Goal: Transaction & Acquisition: Purchase product/service

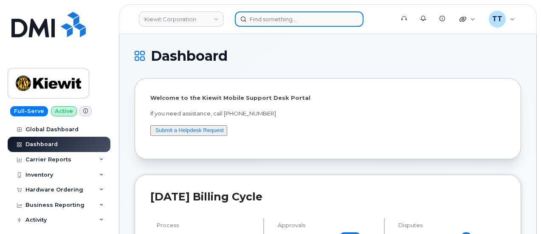
click at [296, 13] on input at bounding box center [299, 18] width 129 height 15
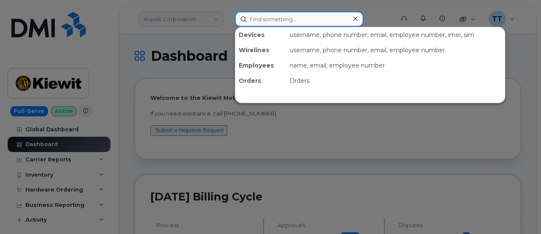
paste input "[PERSON_NAME]"
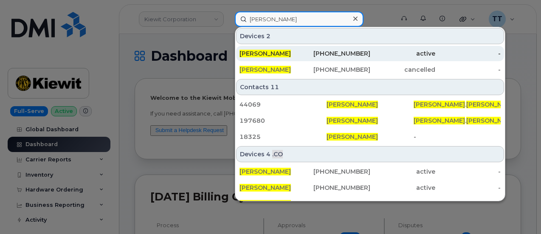
type input "[PERSON_NAME]"
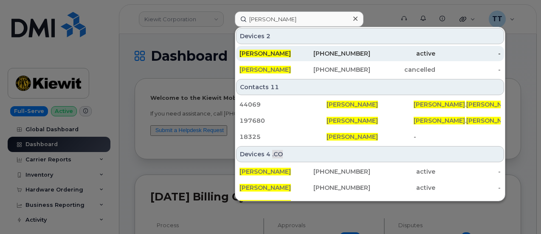
click at [279, 50] on div "[PERSON_NAME]" at bounding box center [272, 53] width 65 height 9
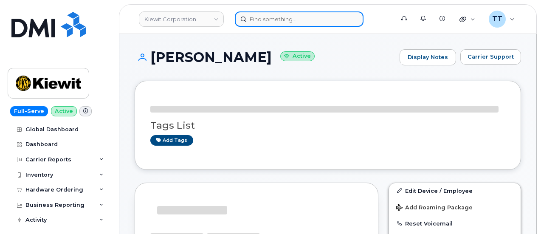
click at [271, 20] on input at bounding box center [299, 18] width 129 height 15
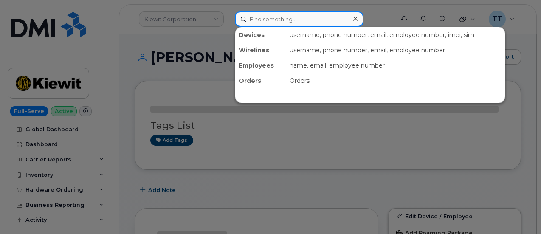
paste input "913-302-9008"
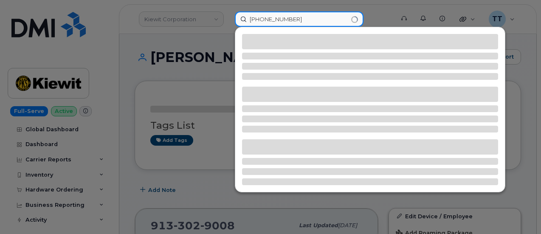
type input "913-302-9008"
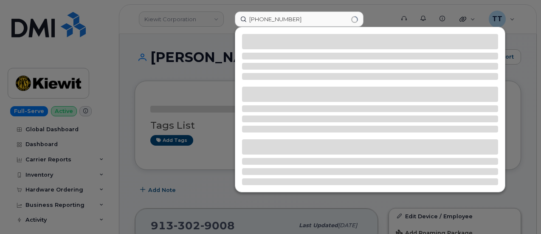
click at [160, 71] on div at bounding box center [270, 117] width 541 height 234
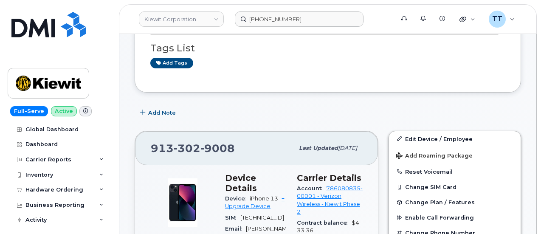
scroll to position [170, 0]
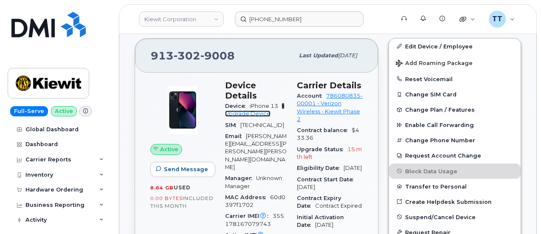
click at [247, 103] on link "+ Upgrade Device" at bounding box center [255, 110] width 60 height 14
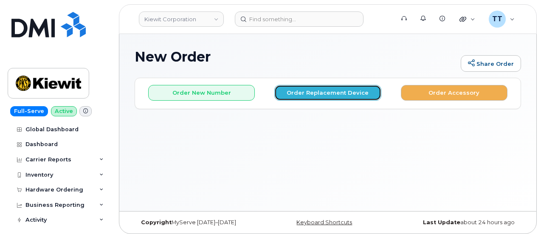
click at [318, 97] on button "Order Replacement Device" at bounding box center [328, 93] width 107 height 16
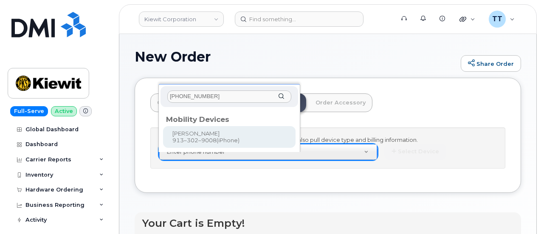
type input "[PHONE_NUMBER]"
type input "1173919"
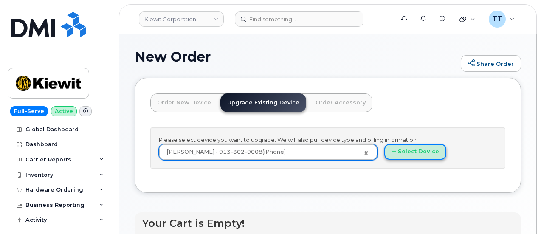
click at [385, 160] on button "Select Device" at bounding box center [416, 152] width 62 height 16
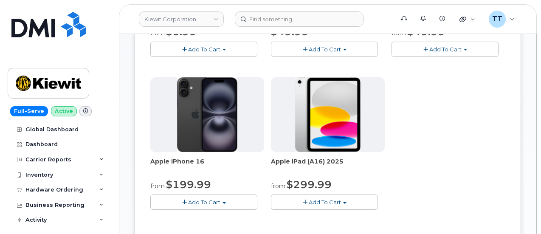
scroll to position [255, 0]
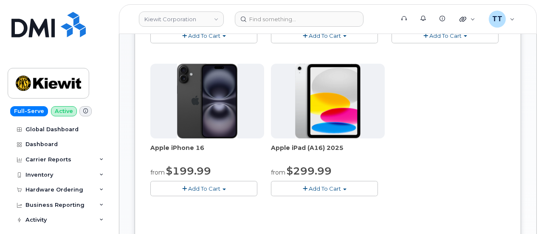
click at [188, 185] on span "Add To Cart" at bounding box center [204, 188] width 32 height 7
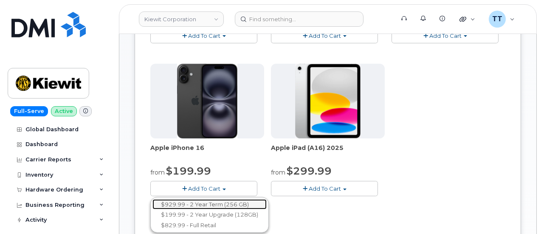
click at [194, 201] on link "$929.99 - 2 Year Term (256 GB)" at bounding box center [210, 204] width 114 height 11
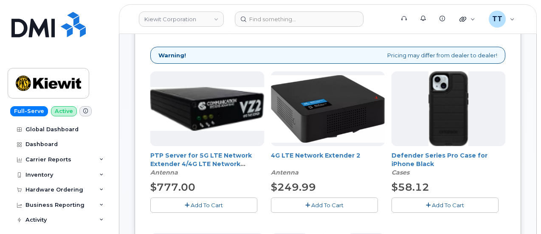
scroll to position [135, 0]
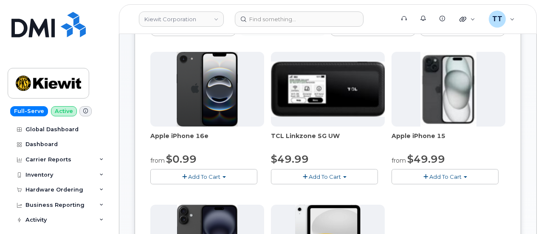
scroll to position [138, 0]
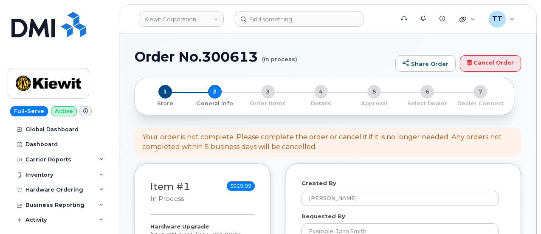
select select
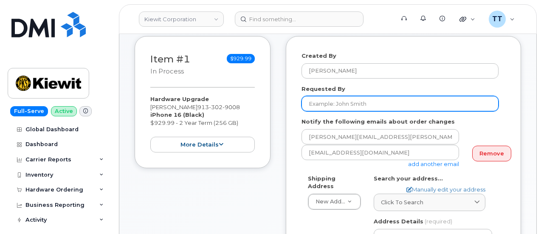
click at [338, 98] on input "Requested By" at bounding box center [400, 103] width 197 height 15
paste input "[PERSON_NAME]"
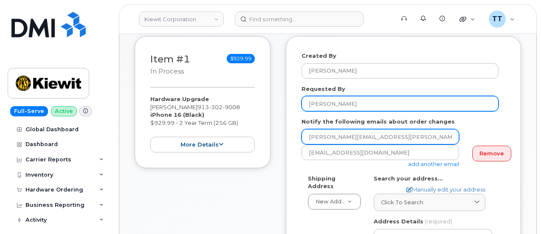
type input "[PERSON_NAME]"
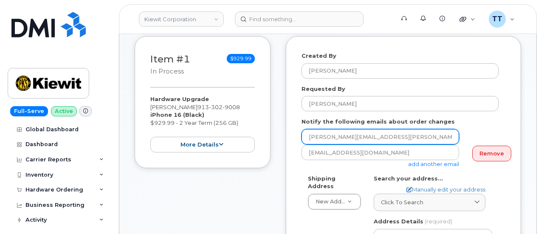
click at [380, 138] on input "JOHN.CONNOR@KIEWIT.COM" at bounding box center [381, 136] width 158 height 15
click at [380, 138] on input "[PERSON_NAME][EMAIL_ADDRESS][PERSON_NAME][PERSON_NAME][DOMAIN_NAME]" at bounding box center [381, 136] width 158 height 15
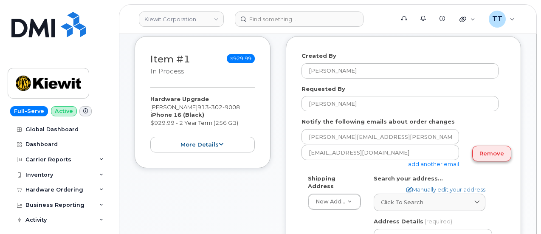
click at [475, 152] on link "Remove" at bounding box center [492, 154] width 39 height 16
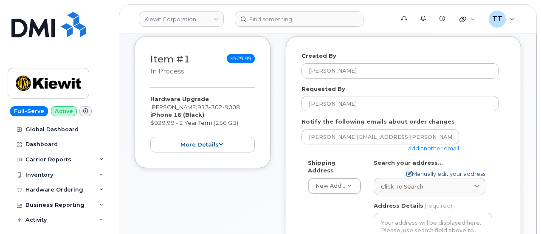
click at [438, 169] on div "Search your address... Manually edit your address Click to search No available …" at bounding box center [433, 177] width 119 height 37
click at [438, 173] on link "Manually edit your address" at bounding box center [446, 174] width 79 height 8
select select
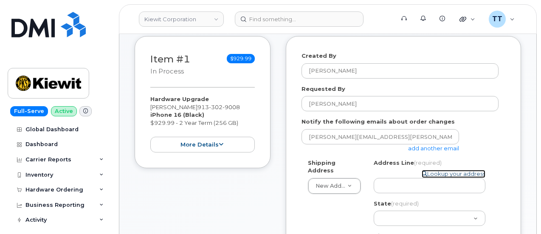
click at [445, 174] on link "Lookup your address" at bounding box center [454, 174] width 64 height 8
select select
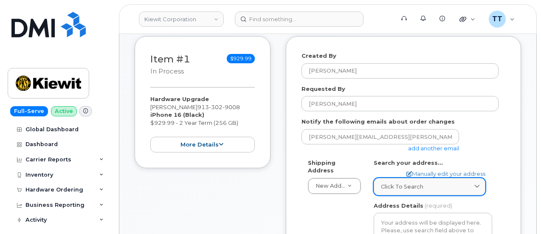
click at [423, 184] on div "Click to search" at bounding box center [429, 187] width 97 height 8
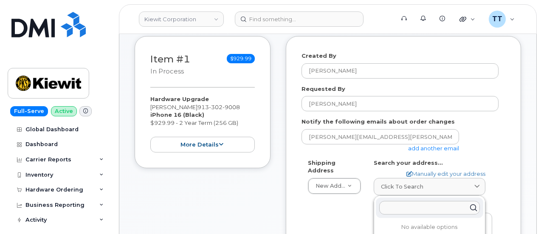
paste input "22159 west 97th terrace lenexa kansas 66220"
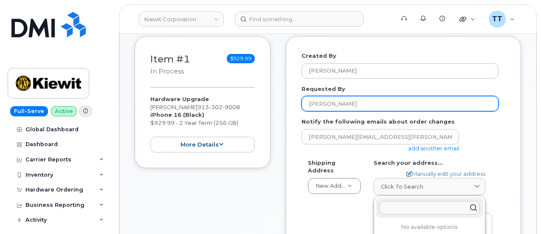
type input "22159 west 97th terrace lenexa kansas 66220"
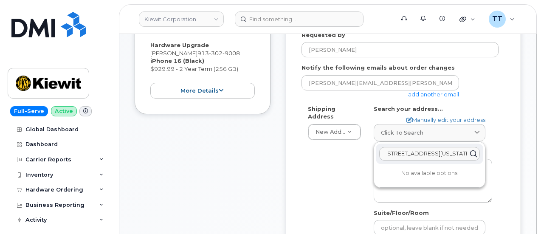
scroll to position [213, 0]
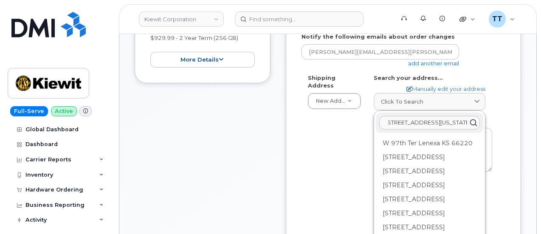
click at [416, 123] on input "22159 west 97th terrace lenexa kansas 66220" at bounding box center [430, 123] width 101 height 14
click at [436, 89] on link "Manually edit your address" at bounding box center [446, 89] width 79 height 8
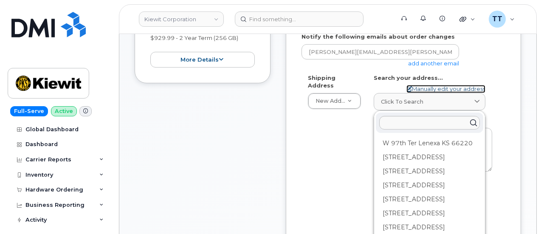
select select
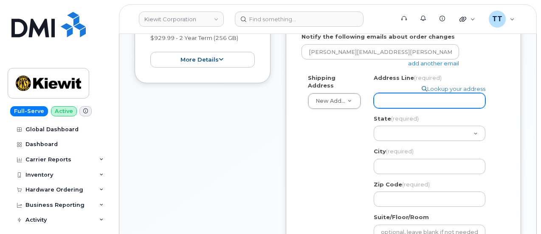
paste input "22159 west 97th terrace lenexa kansas 66220"
select select
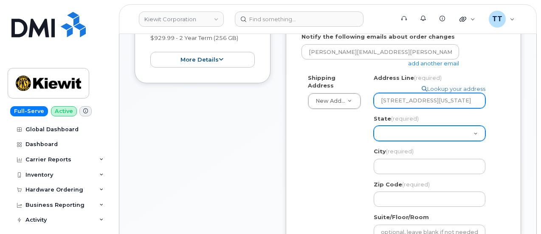
type input "22159 west 97th terrace lenexa kansas 66220"
click at [402, 139] on select "Alabama Alaska American Samoa Arizona Arkansas California Colorado Connecticut …" at bounding box center [430, 133] width 112 height 15
select select "KS"
click at [374, 126] on select "Alabama Alaska American Samoa Arizona Arkansas California Colorado Connecticut …" at bounding box center [430, 133] width 112 height 15
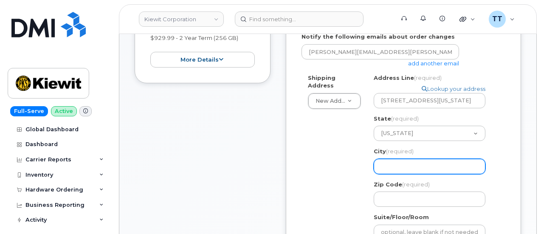
click at [400, 169] on input "City (required)" at bounding box center [430, 166] width 112 height 15
click at [401, 164] on input "City (required)" at bounding box center [430, 166] width 112 height 15
select select
type input "L"
select select
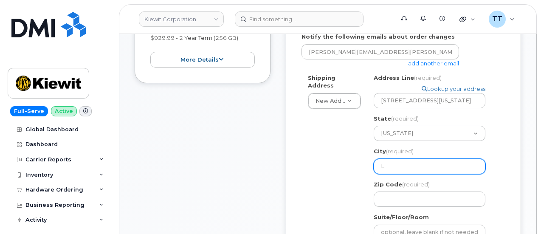
type input "Le"
select select
type input "Len"
select select
type input "Lene"
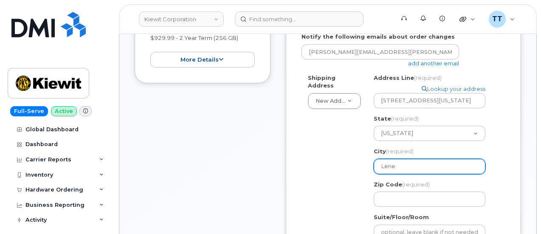
select select
type input "Lenex"
select select
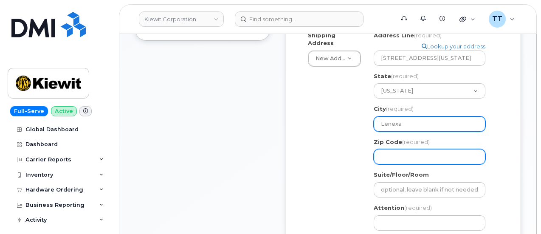
type input "Lenexa"
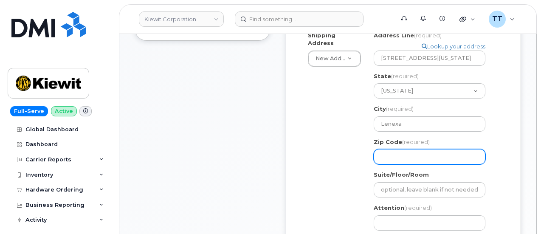
click at [407, 159] on input "Zip Code (required)" at bounding box center [430, 156] width 112 height 15
select select
type input "6"
select select
type input "66"
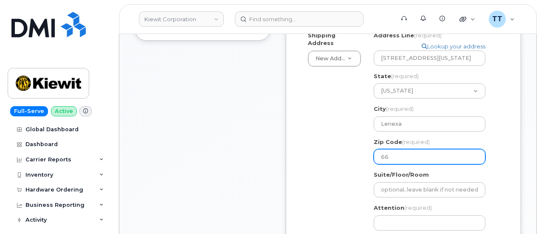
select select
type input "662"
select select
type input "6622"
select select
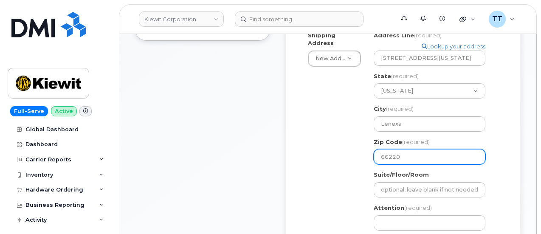
type input "66220"
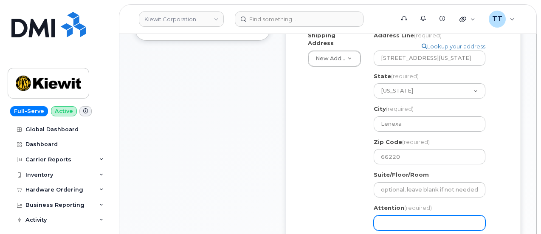
click at [411, 223] on input "Attention (required)" at bounding box center [430, 222] width 112 height 15
drag, startPoint x: 411, startPoint y: 222, endPoint x: 400, endPoint y: 216, distance: 12.4
click at [400, 216] on input "Attention (required)" at bounding box center [430, 222] width 112 height 15
paste input "CS0796692"
select select
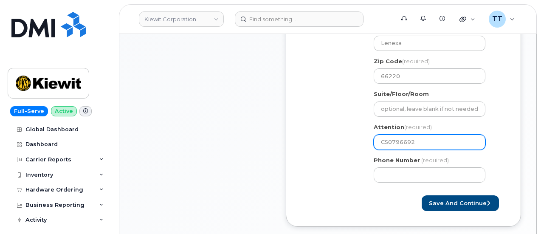
scroll to position [383, 0]
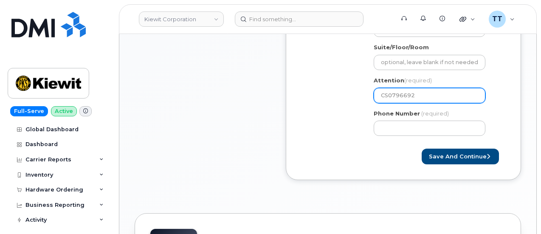
type input "CS0796692"
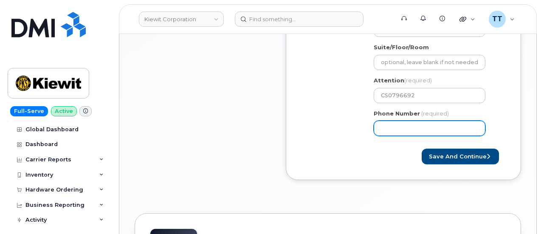
click at [391, 124] on input "Phone Number" at bounding box center [430, 128] width 112 height 15
paste input "9133029008"
click at [407, 127] on input "Phone Number" at bounding box center [430, 128] width 112 height 15
select select
type input "9133029008"
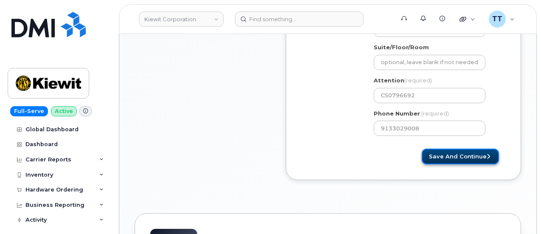
click at [434, 151] on button "Save and Continue" at bounding box center [460, 157] width 77 height 16
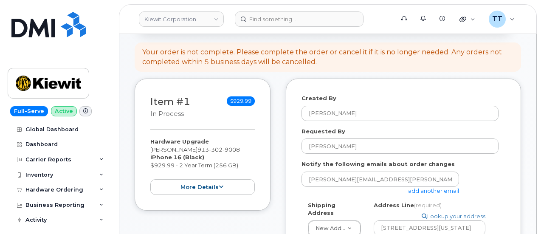
scroll to position [0, 0]
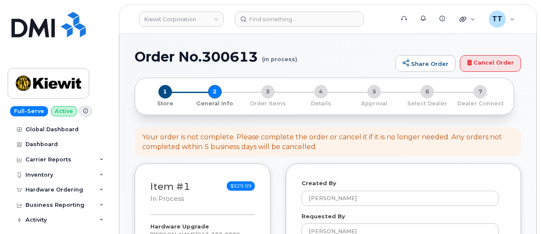
click at [190, 58] on h1 "Order No.300613 (in process)" at bounding box center [263, 56] width 257 height 15
click at [190, 57] on h1 "Order No.300613 (in process)" at bounding box center [263, 56] width 257 height 15
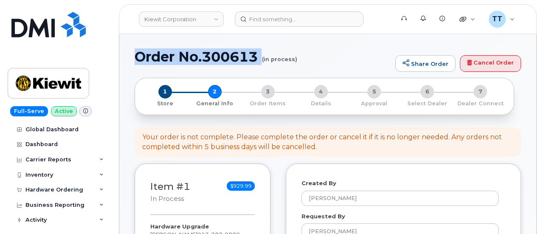
click at [190, 57] on h1 "Order No.300613 (in process)" at bounding box center [263, 56] width 257 height 15
copy h1 "Order No.300613"
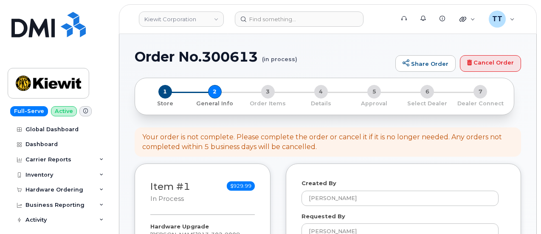
click at [291, 56] on small "(in process)" at bounding box center [279, 55] width 35 height 13
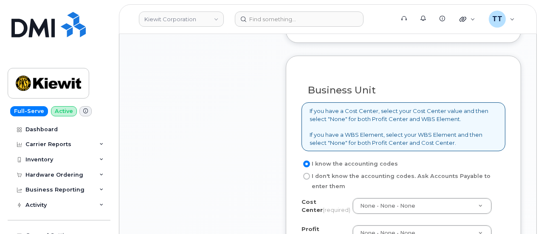
scroll to position [425, 0]
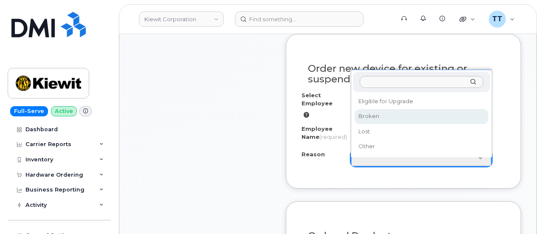
select select "broken"
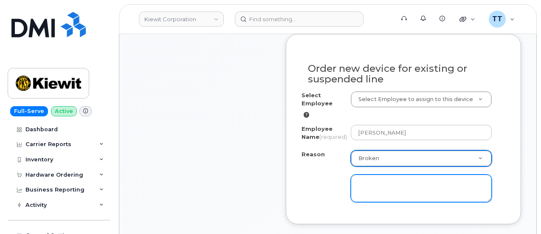
click at [384, 195] on textarea at bounding box center [421, 189] width 141 height 28
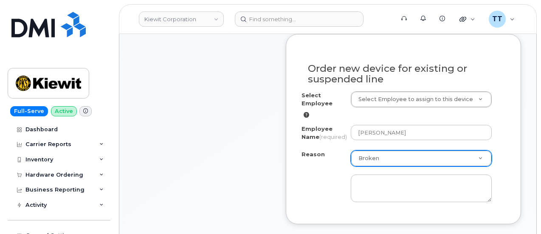
click at [320, 180] on div "Reason Broken Reason Eligible for Upgrade Broken Lost Other" at bounding box center [404, 176] width 204 height 52
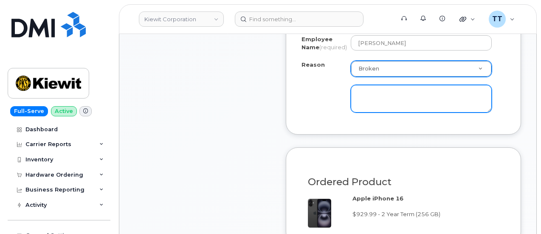
scroll to position [468, 0]
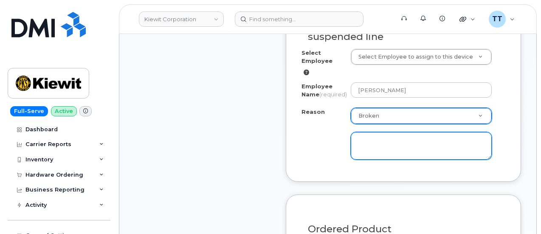
click at [375, 148] on textarea at bounding box center [421, 146] width 141 height 28
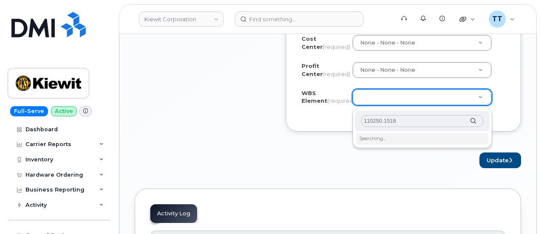
scroll to position [893, 0]
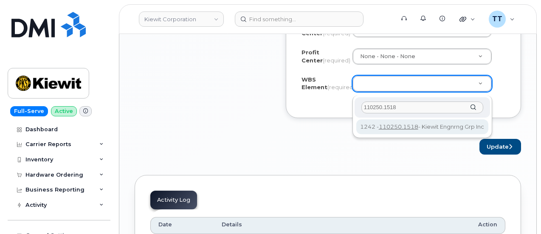
type input "110250.1518"
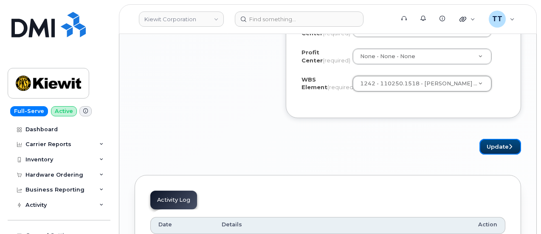
click at [502, 151] on button "Update" at bounding box center [501, 147] width 42 height 16
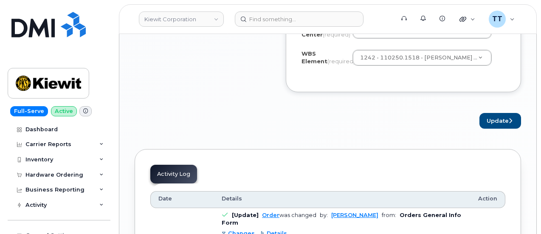
scroll to position [945, 0]
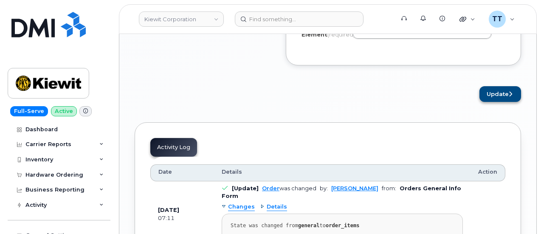
type textarea "Battery issue"
click at [493, 102] on button "Update" at bounding box center [501, 94] width 42 height 16
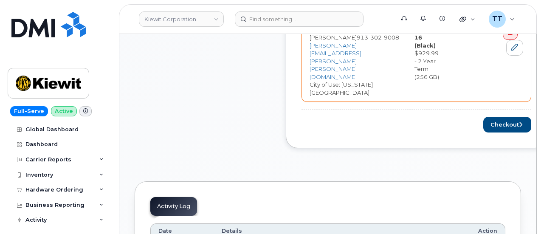
scroll to position [383, 0]
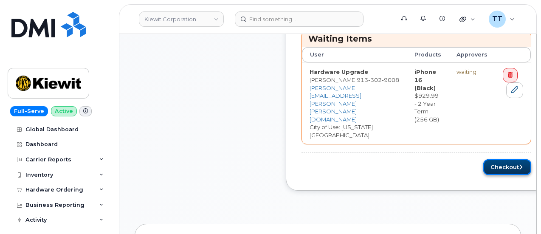
click at [487, 159] on button "Checkout" at bounding box center [508, 167] width 48 height 16
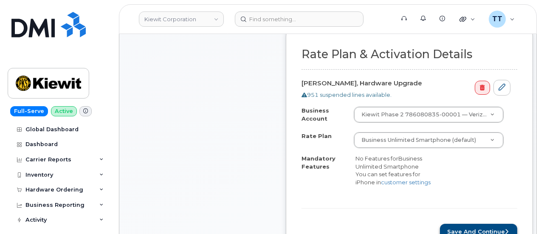
scroll to position [340, 0]
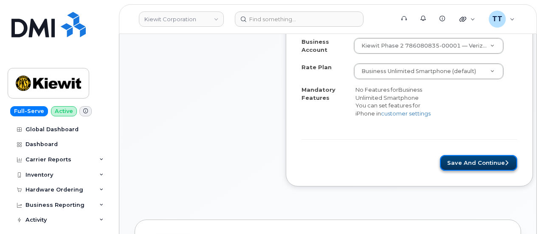
click at [462, 162] on button "Save and Continue" at bounding box center [478, 163] width 77 height 16
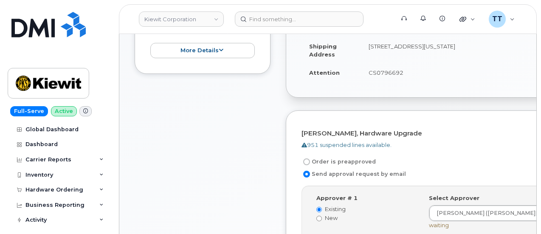
scroll to position [255, 0]
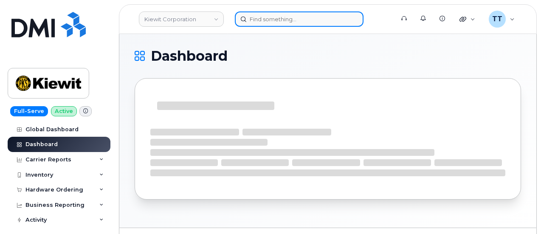
click at [277, 21] on input at bounding box center [299, 18] width 129 height 15
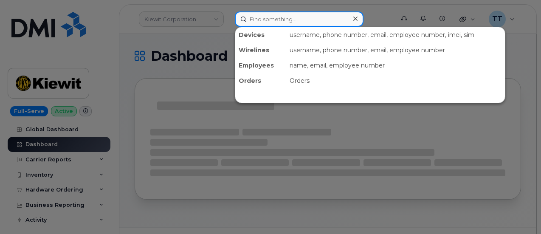
paste input "[PERSON_NAME]"
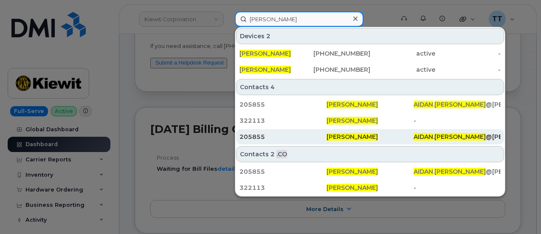
scroll to position [85, 0]
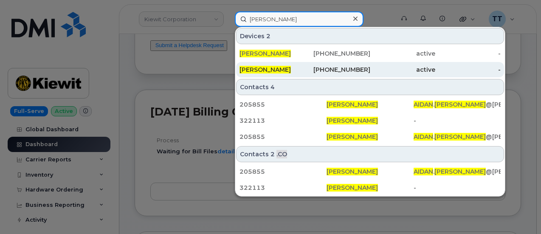
type input "[PERSON_NAME]"
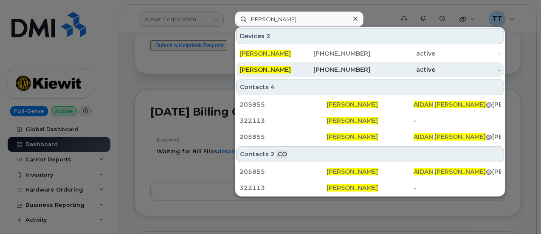
click at [279, 67] on span "[PERSON_NAME]" at bounding box center [265, 70] width 51 height 8
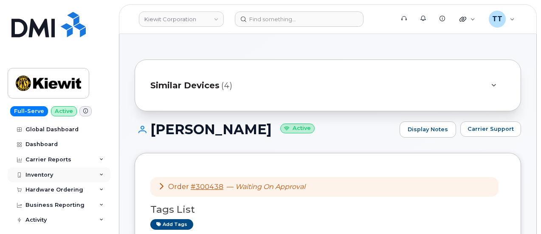
click at [68, 176] on div "Inventory" at bounding box center [59, 174] width 103 height 15
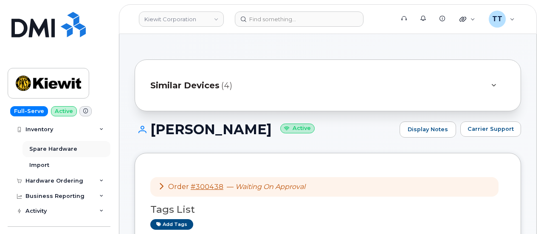
scroll to position [85, 0]
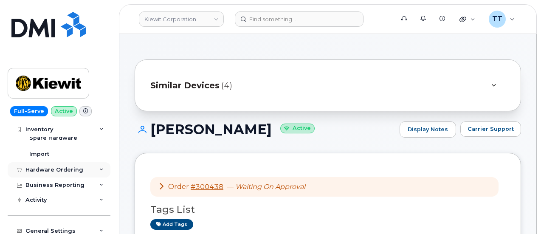
click at [62, 168] on div "Hardware Ordering" at bounding box center [55, 170] width 58 height 7
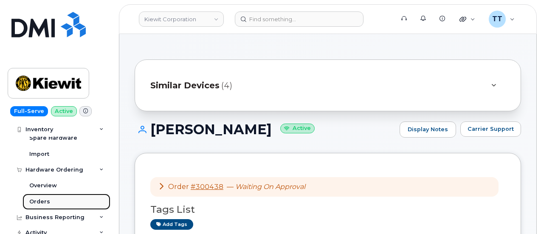
click at [51, 198] on link "Orders" at bounding box center [67, 202] width 88 height 16
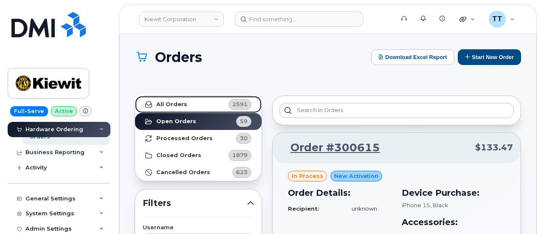
click at [186, 105] on link "All Orders 2591" at bounding box center [198, 104] width 127 height 17
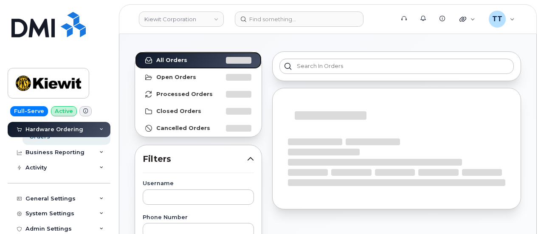
scroll to position [43, 0]
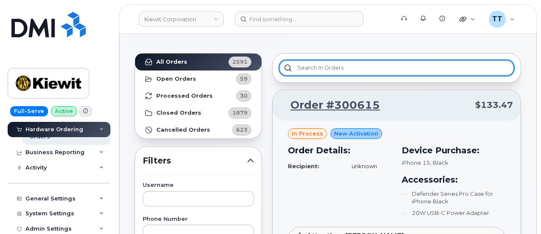
click at [332, 70] on input "text" at bounding box center [397, 67] width 235 height 15
paste input "106322.1576"
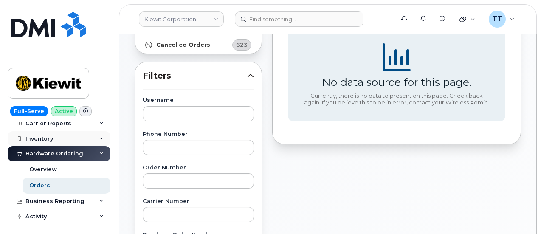
scroll to position [0, 0]
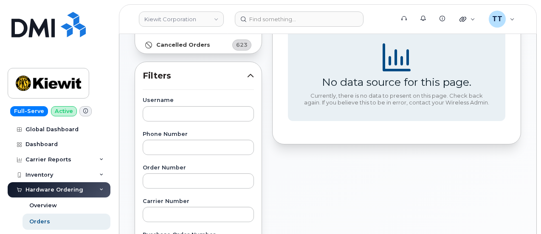
type input "106322.1576"
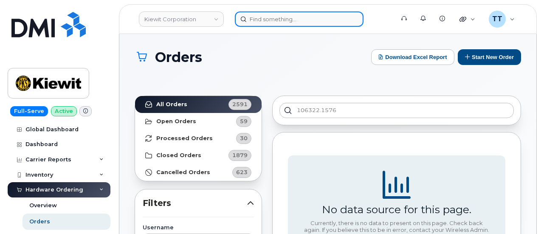
click at [279, 23] on input at bounding box center [299, 18] width 129 height 15
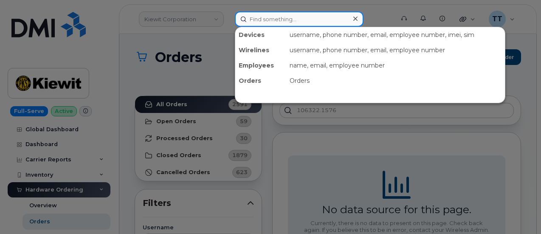
paste input "106322.1576"
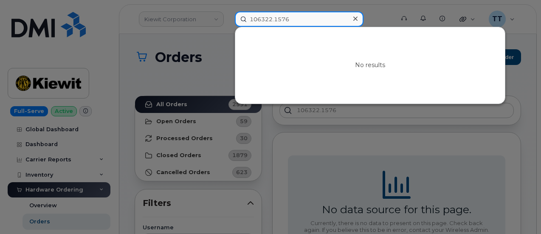
type input "106322.1576"
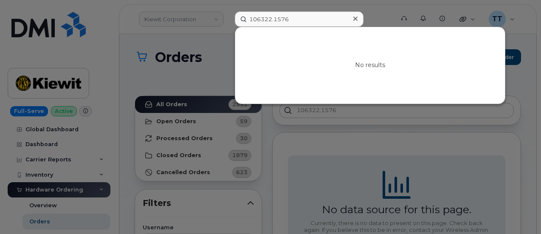
drag, startPoint x: 193, startPoint y: 41, endPoint x: 200, endPoint y: 45, distance: 7.2
click at [193, 42] on div at bounding box center [270, 117] width 541 height 234
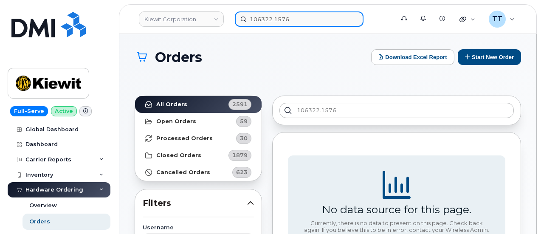
click at [262, 21] on input "106322.1576" at bounding box center [299, 18] width 129 height 15
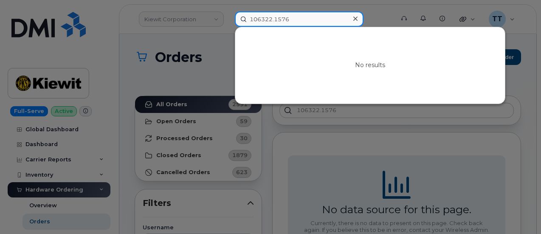
click at [262, 21] on input "106322.1576" at bounding box center [299, 18] width 129 height 15
paste input "[PERSON_NAME]"
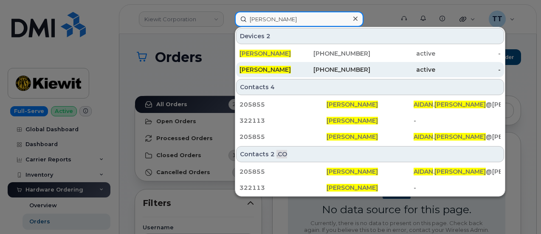
type input "[PERSON_NAME]"
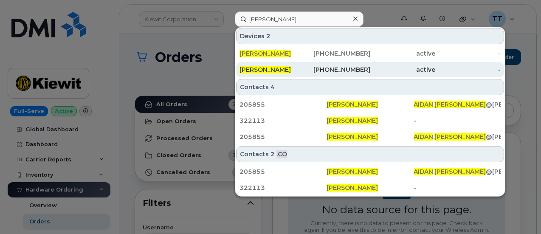
click at [323, 71] on div "402-960-3555" at bounding box center [337, 69] width 65 height 9
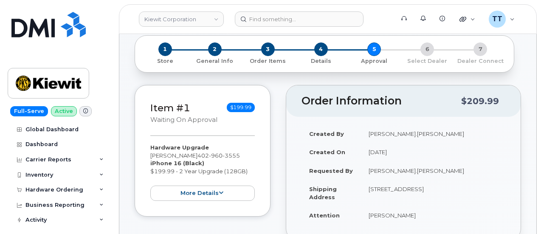
scroll to position [85, 0]
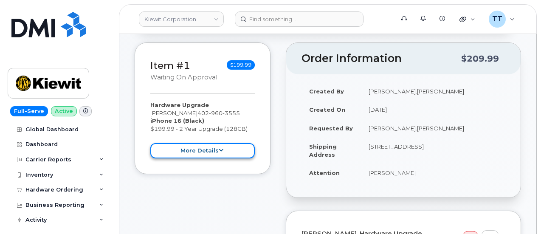
click at [228, 153] on button "more details" at bounding box center [202, 151] width 105 height 16
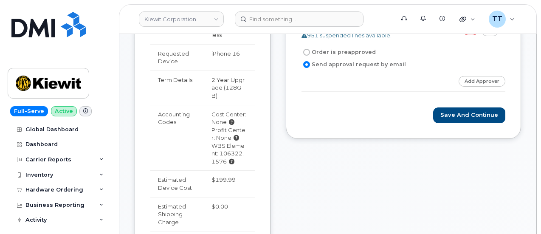
scroll to position [298, 0]
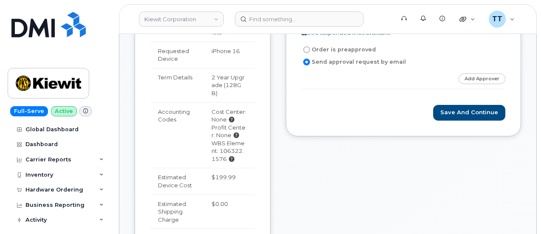
drag, startPoint x: 223, startPoint y: 125, endPoint x: 228, endPoint y: 136, distance: 11.8
click at [228, 139] on div "WBS Element: 106322.1576" at bounding box center [230, 151] width 36 height 24
copy div "106322.1576"
click at [311, 215] on div "Order Information $209.99 Created By Aidan.Conlon Created On September 10, 2025…" at bounding box center [403, 97] width 235 height 535
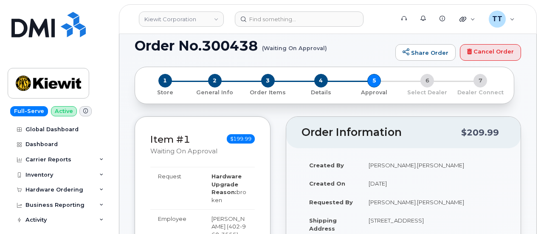
scroll to position [0, 0]
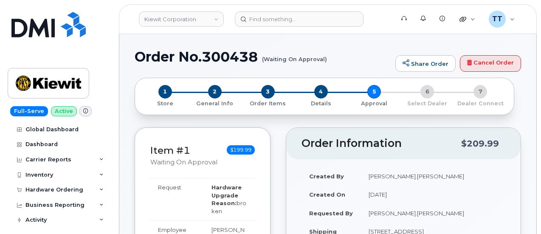
click at [226, 59] on h1 "Order No.300438 (Waiting On Approval)" at bounding box center [263, 56] width 257 height 15
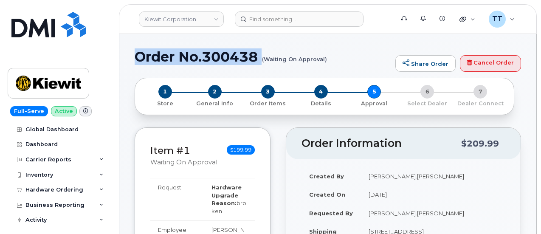
click at [226, 59] on h1 "Order No.300438 (Waiting On Approval)" at bounding box center [263, 56] width 257 height 15
copy h1 "Order No.300438"
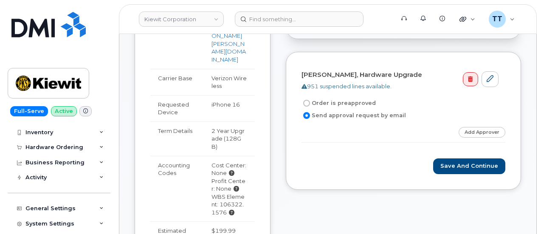
scroll to position [255, 0]
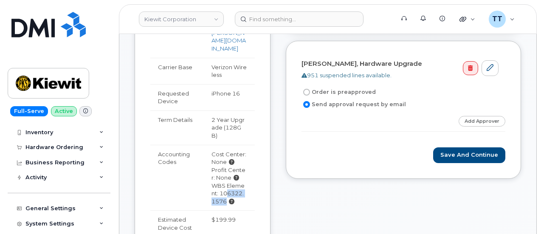
drag, startPoint x: 224, startPoint y: 168, endPoint x: 227, endPoint y: 175, distance: 7.0
click at [233, 182] on div "WBS Element: 106322.1576" at bounding box center [230, 194] width 36 height 24
click at [222, 182] on div "WBS Element: 106322.1576" at bounding box center [230, 194] width 36 height 24
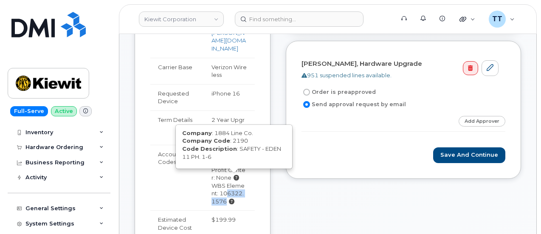
drag, startPoint x: 223, startPoint y: 168, endPoint x: 231, endPoint y: 173, distance: 10.1
click at [231, 182] on div "WBS Element: 106322.1576 Company : 1884 Line Co. Company Code : 2190 Code Descr…" at bounding box center [230, 194] width 36 height 24
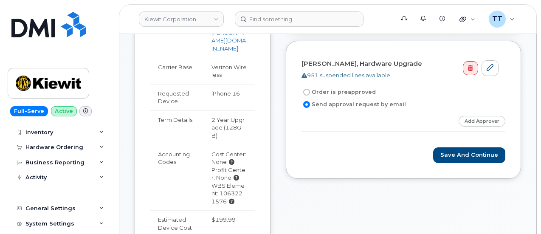
click at [221, 182] on div "WBS Element: 106322.1576" at bounding box center [230, 194] width 36 height 24
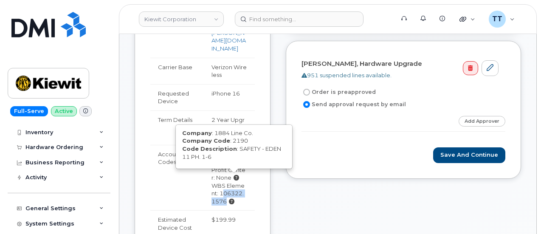
drag, startPoint x: 223, startPoint y: 168, endPoint x: 231, endPoint y: 176, distance: 12.0
click at [231, 182] on div "WBS Element: 106322.1576 Company : 1884 Line Co. Company Code : 2190 Code Descr…" at bounding box center [230, 194] width 36 height 24
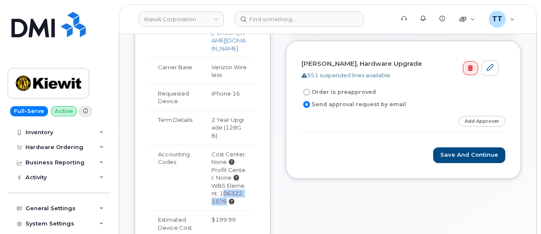
copy div "106322.1576"
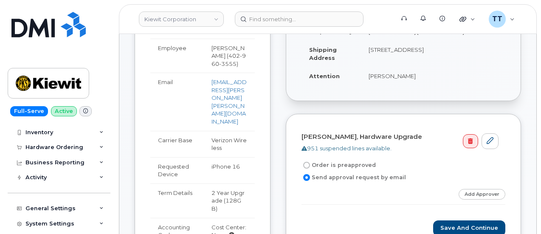
scroll to position [213, 0]
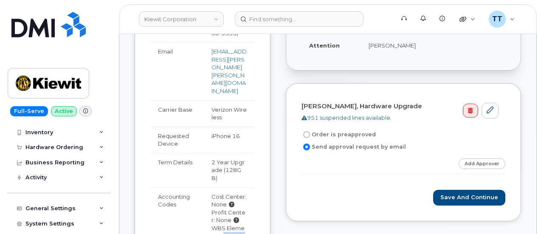
copy div "106322.1576"
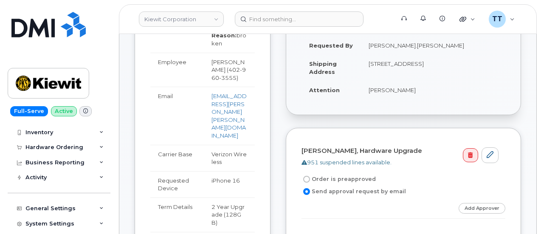
scroll to position [255, 0]
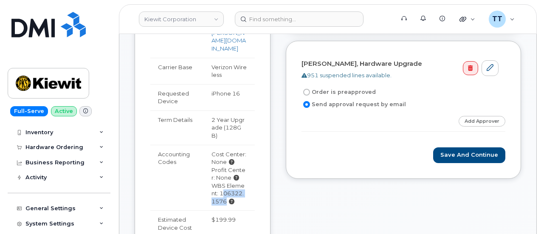
copy div "106322.1576"
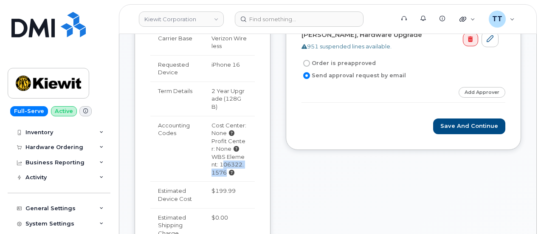
scroll to position [298, 0]
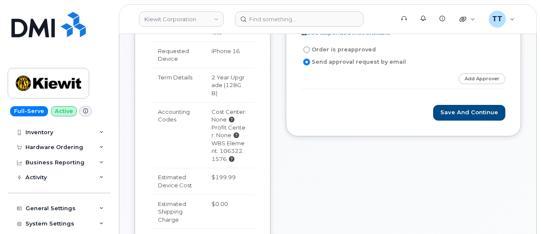
click at [286, 157] on div "Order Information $209.99 Created By Aidan.Conlon Created On September 10, 2025…" at bounding box center [403, 97] width 235 height 535
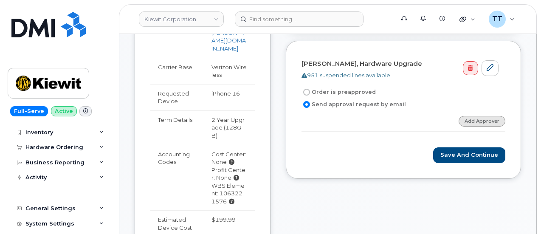
click at [475, 119] on link "Add Approver" at bounding box center [482, 121] width 47 height 11
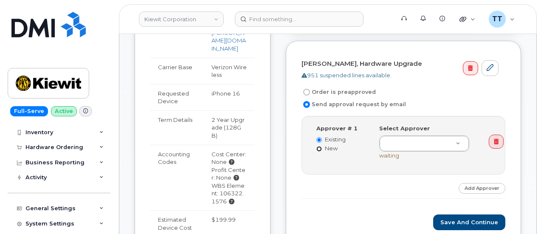
click at [320, 147] on input "New" at bounding box center [320, 149] width 6 height 6
radio input "true"
radio input "false"
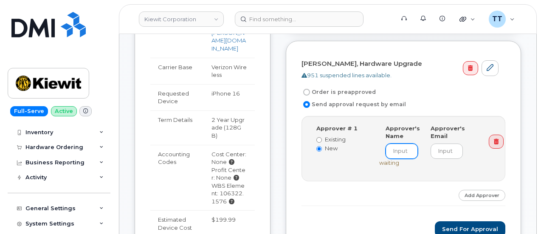
click at [407, 147] on input at bounding box center [402, 151] width 32 height 15
paste input "Jonathan Barfield"
type input "Jonathan Barfield"
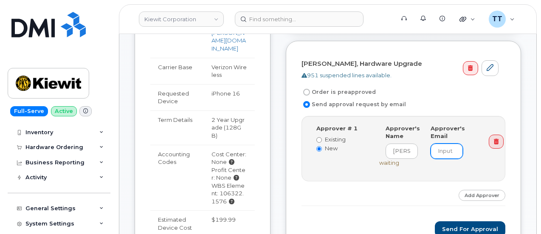
click at [448, 150] on input "email" at bounding box center [447, 151] width 32 height 15
paste input "Jonathan.Barfield@kiewit.com"
type input "Jonathan.Barfield@kiewit.com"
click at [482, 193] on link "Add Approver" at bounding box center [482, 195] width 47 height 11
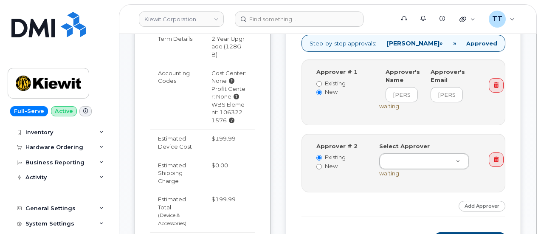
scroll to position [340, 0]
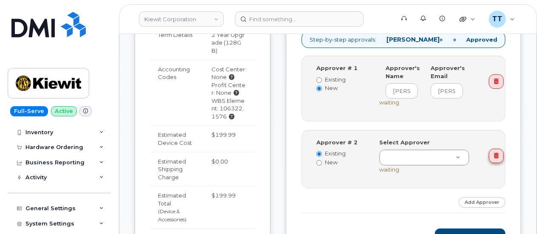
click at [499, 153] on icon at bounding box center [496, 156] width 5 height 6
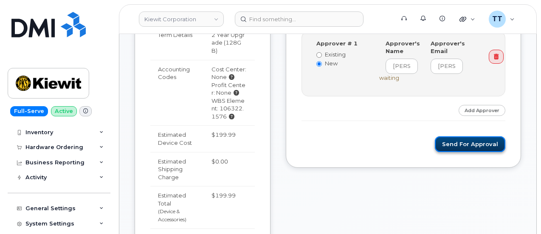
click at [472, 146] on button "Send for Approval" at bounding box center [470, 144] width 71 height 16
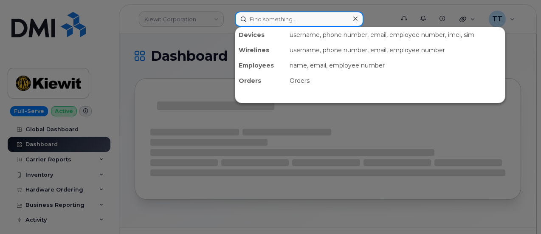
click at [303, 19] on input at bounding box center [299, 18] width 129 height 15
paste input "106322.1576"
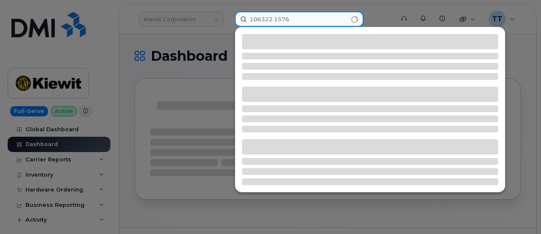
type input "106322.1576"
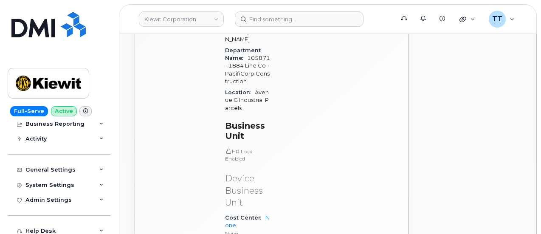
scroll to position [85, 0]
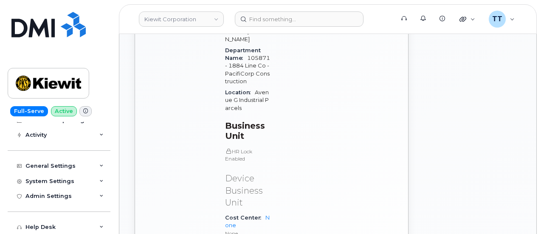
drag, startPoint x: 269, startPoint y: 126, endPoint x: 279, endPoint y: 136, distance: 14.1
copy link "105871.1309"
click at [417, 155] on div "Edit Device / Employee Add Roaming Package Reset Voicemail Change SIM Card Chan…" at bounding box center [485, 11] width 143 height 722
click at [57, 167] on div "General Settings" at bounding box center [51, 166] width 50 height 7
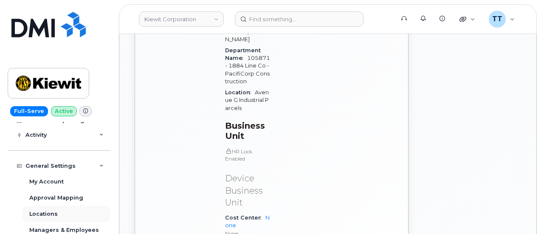
scroll to position [128, 0]
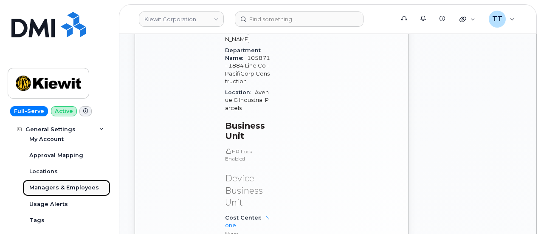
click at [62, 187] on div "Managers & Employees" at bounding box center [64, 188] width 70 height 8
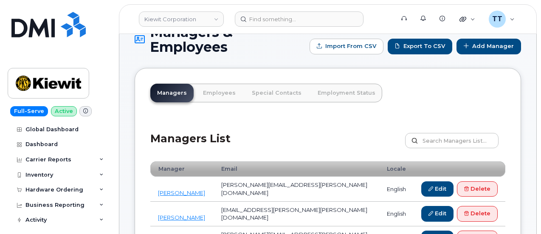
scroll to position [43, 0]
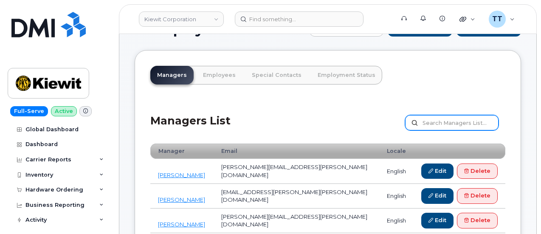
click at [476, 122] on input "text" at bounding box center [452, 122] width 94 height 15
paste input "106322.1576"
type input "106322.1576"
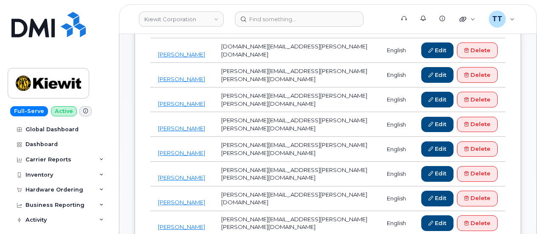
scroll to position [248, 0]
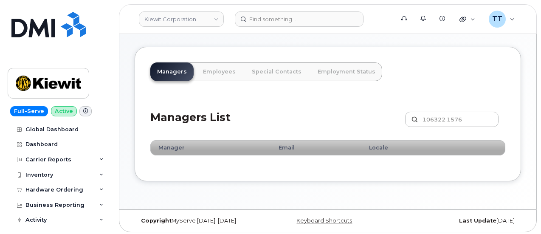
scroll to position [47, 0]
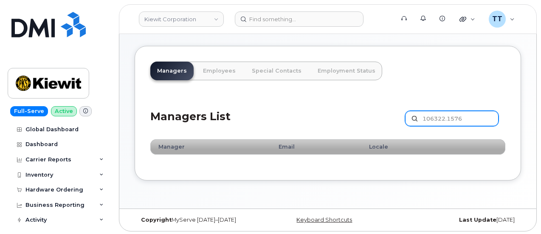
click at [475, 117] on input "106322.1576" at bounding box center [452, 118] width 94 height 15
click at [434, 120] on input "106322.1576" at bounding box center [452, 118] width 94 height 15
click at [435, 120] on input "106322.1576" at bounding box center [452, 118] width 94 height 15
paste input "105871.1309"
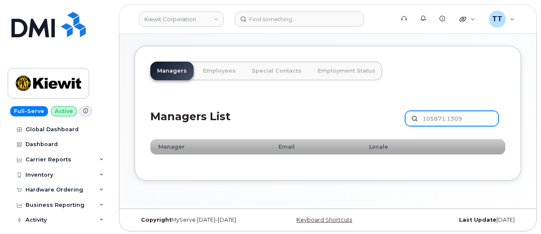
type input "105871.1309"
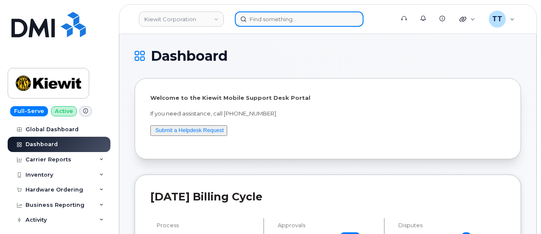
click at [278, 17] on input at bounding box center [299, 18] width 129 height 15
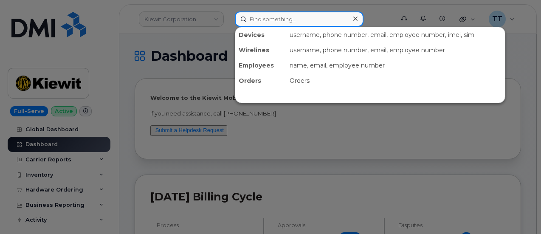
paste input "300438"
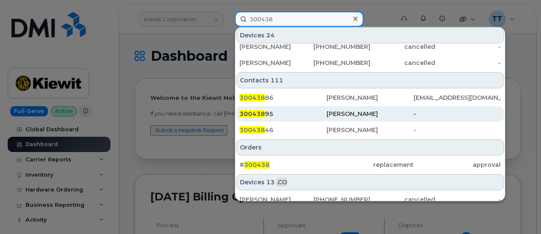
scroll to position [340, 0]
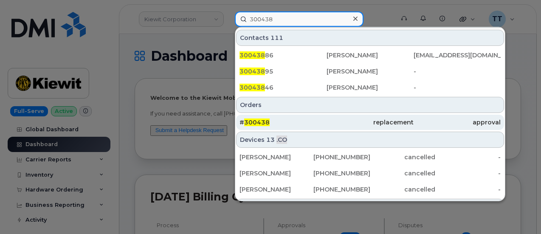
type input "300438"
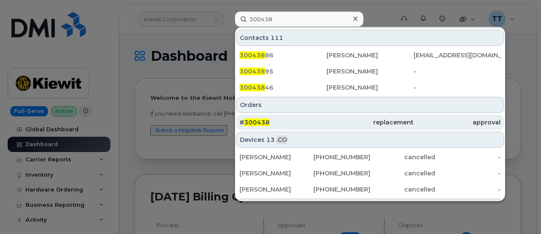
click at [288, 119] on div "# 300438" at bounding box center [283, 122] width 87 height 9
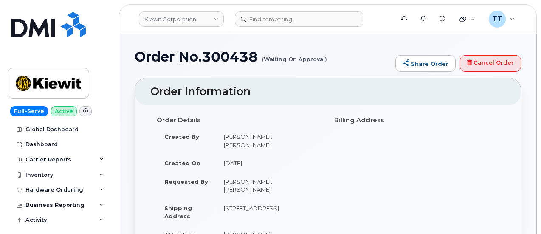
click at [246, 137] on td "[PERSON_NAME].[PERSON_NAME]" at bounding box center [268, 141] width 105 height 26
copy tbody "[PERSON_NAME].[PERSON_NAME]"
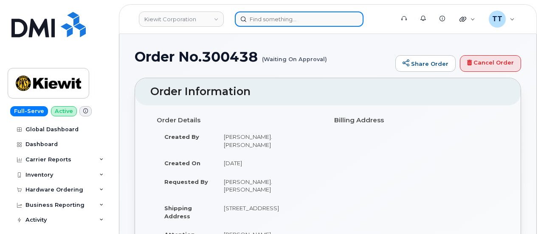
click at [281, 21] on input at bounding box center [299, 18] width 129 height 15
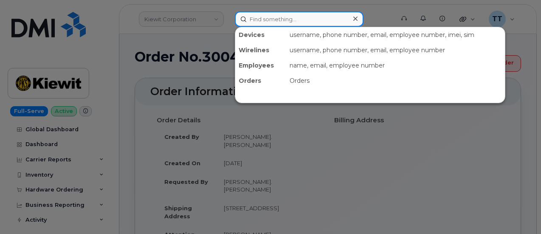
paste input "[PERSON_NAME].[PERSON_NAME]"
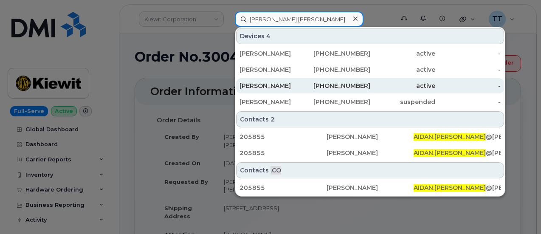
type input "Aidan.Conlon"
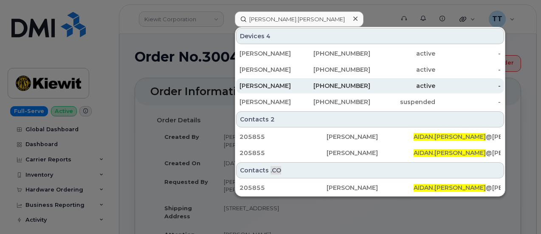
click at [386, 84] on div "active" at bounding box center [403, 86] width 65 height 9
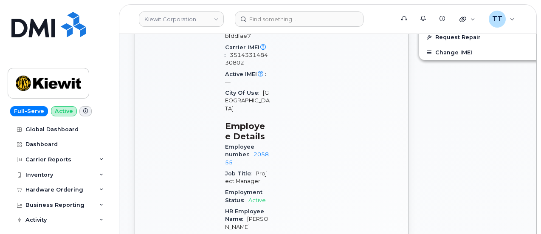
scroll to position [577, 0]
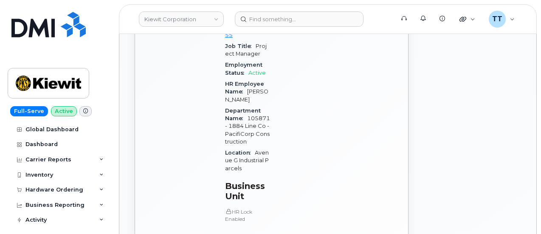
drag, startPoint x: 271, startPoint y: 197, endPoint x: 265, endPoint y: 195, distance: 6.2
drag, startPoint x: 265, startPoint y: 195, endPoint x: 270, endPoint y: 189, distance: 7.8
copy link "105871.1309"
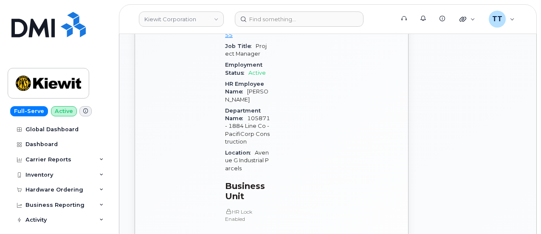
click at [471, 159] on div "Edit Device / Employee Add Roaming Package Reset Voicemail Change SIM Card Chan…" at bounding box center [485, 71] width 143 height 722
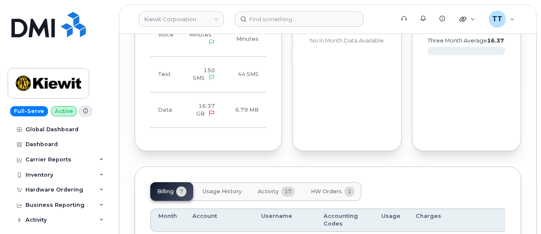
scroll to position [1215, 0]
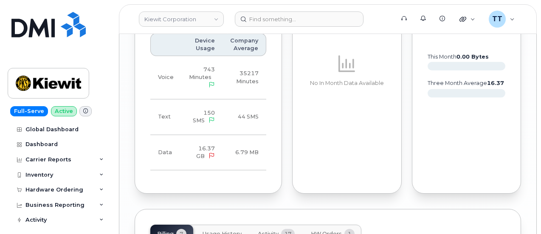
click at [330, 231] on span "HW Orders" at bounding box center [326, 234] width 31 height 7
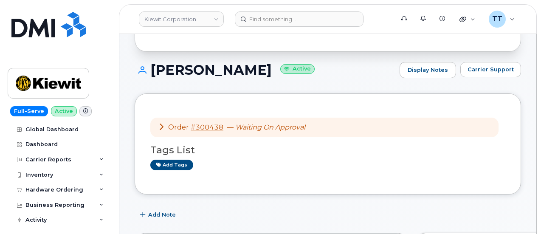
scroll to position [20, 0]
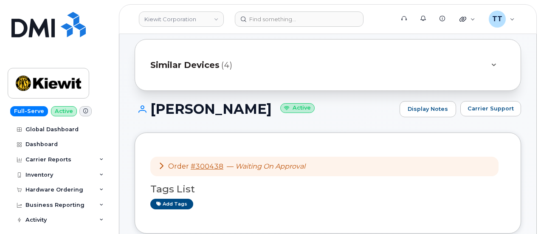
click at [182, 106] on h1 "AIDAN CONLON Active" at bounding box center [265, 109] width 261 height 15
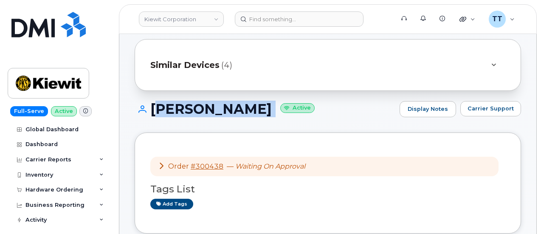
click at [182, 106] on h1 "AIDAN CONLON Active" at bounding box center [265, 109] width 261 height 15
copy h1 "AIDAN CONLON"
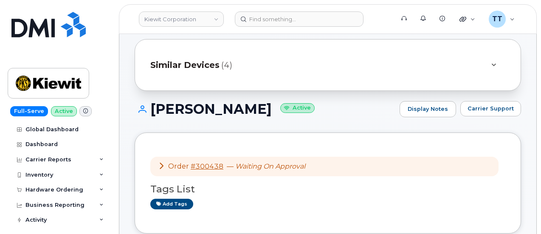
click at [361, 126] on div "AIDAN CONLON Active Display Notes Carrier Support" at bounding box center [328, 116] width 387 height 31
click at [208, 166] on link "#300438" at bounding box center [207, 166] width 33 height 8
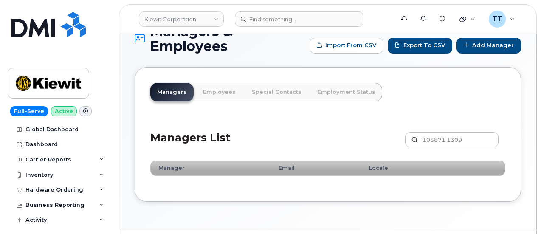
scroll to position [47, 0]
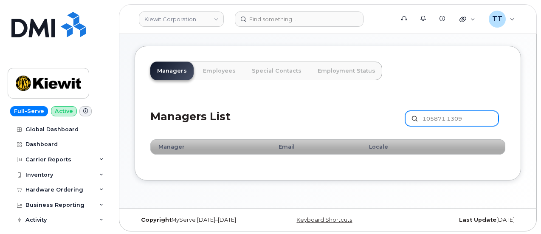
click at [477, 119] on input "105871.1309" at bounding box center [452, 118] width 94 height 15
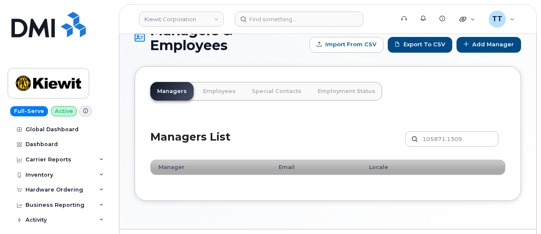
scroll to position [47, 0]
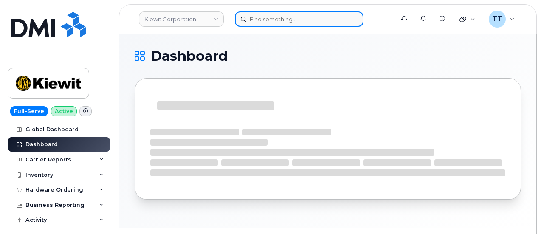
click at [305, 21] on input at bounding box center [299, 18] width 129 height 15
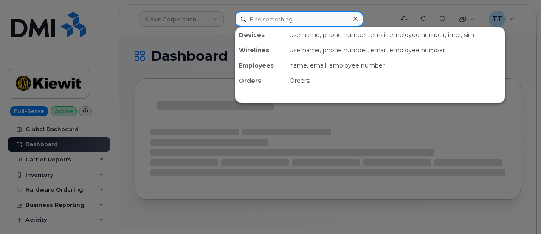
paste input "[PHONE_NUMBER]"
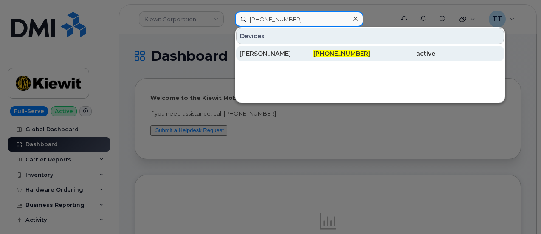
type input "[PHONE_NUMBER]"
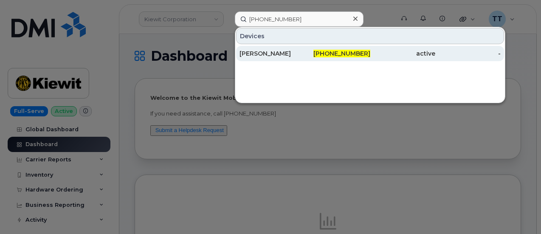
click at [260, 54] on div "[PERSON_NAME]" at bounding box center [272, 53] width 65 height 9
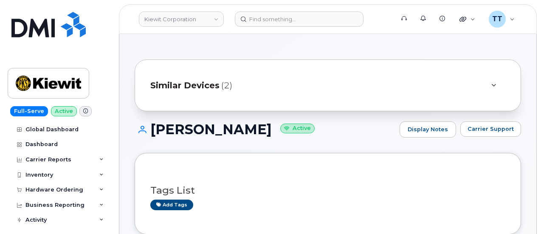
click at [215, 129] on h1 "Kendall Watts Active" at bounding box center [265, 129] width 261 height 15
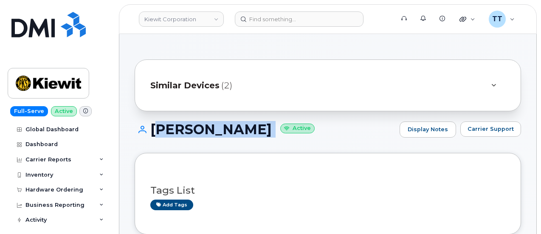
click at [215, 129] on h1 "Kendall Watts Active" at bounding box center [265, 129] width 261 height 15
copy h1 "[PERSON_NAME]"
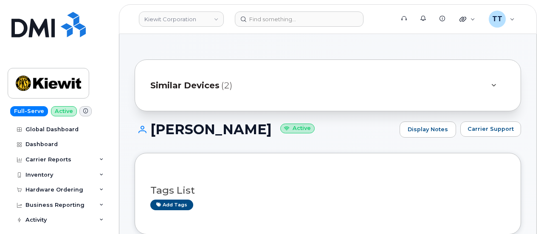
click at [293, 142] on div "Kendall Watts Active Display Notes Carrier Support" at bounding box center [328, 137] width 387 height 31
